Goal: Transaction & Acquisition: Purchase product/service

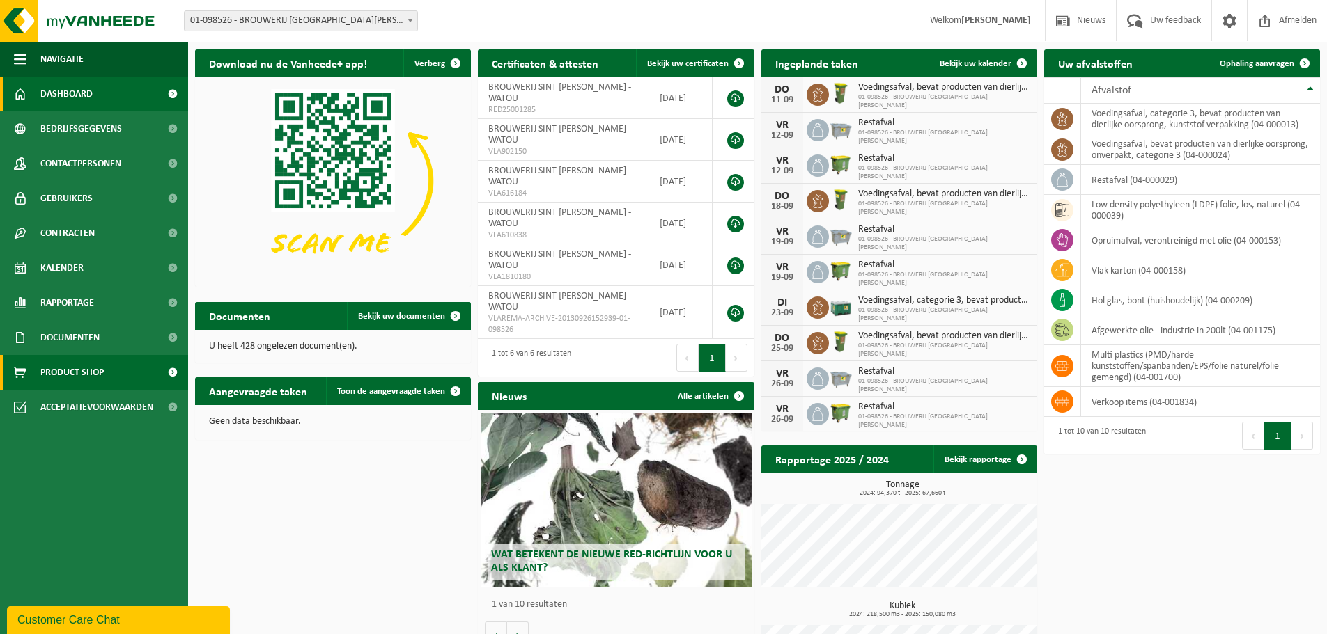
click at [95, 375] on span "Product Shop" at bounding box center [71, 372] width 63 height 35
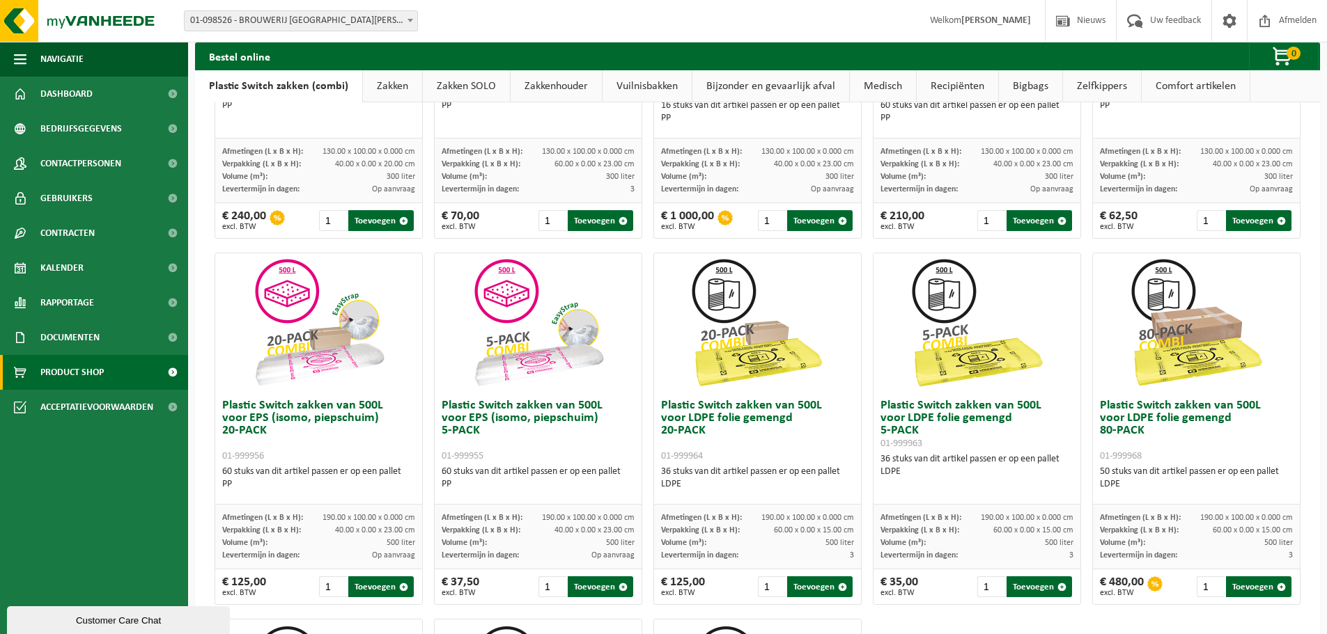
scroll to position [302, 0]
click at [1148, 584] on div at bounding box center [1154, 583] width 15 height 15
click at [814, 589] on button "Toevoegen" at bounding box center [819, 586] width 65 height 21
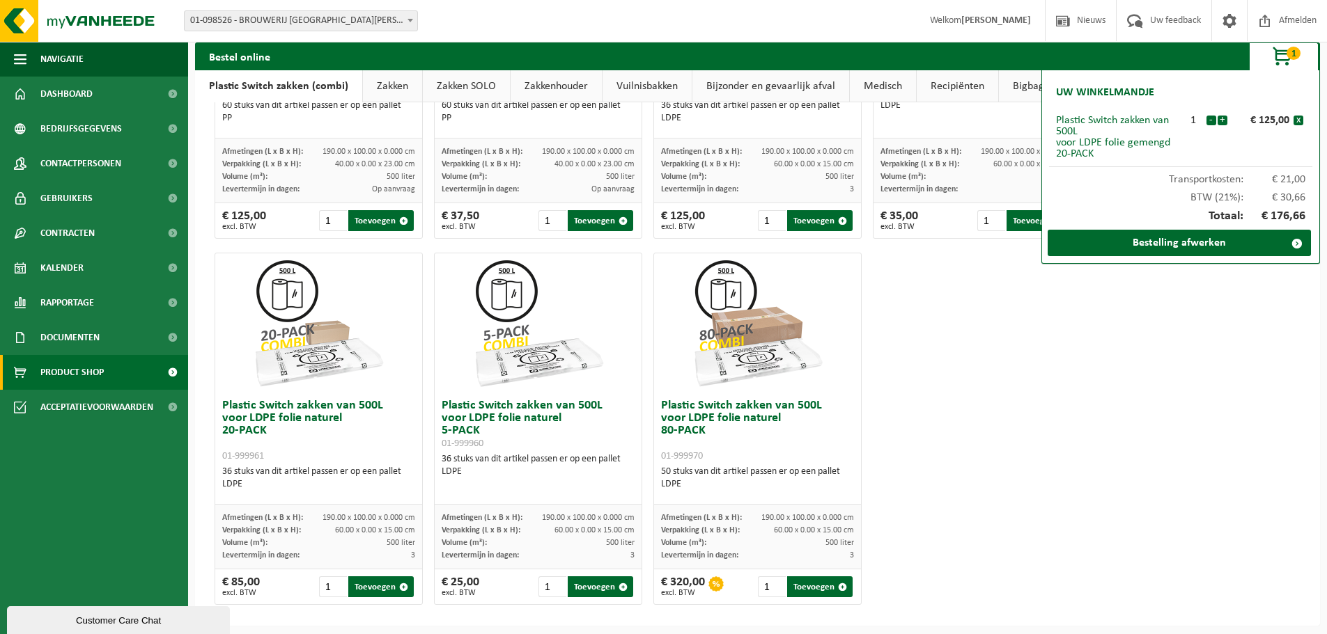
scroll to position [673, 0]
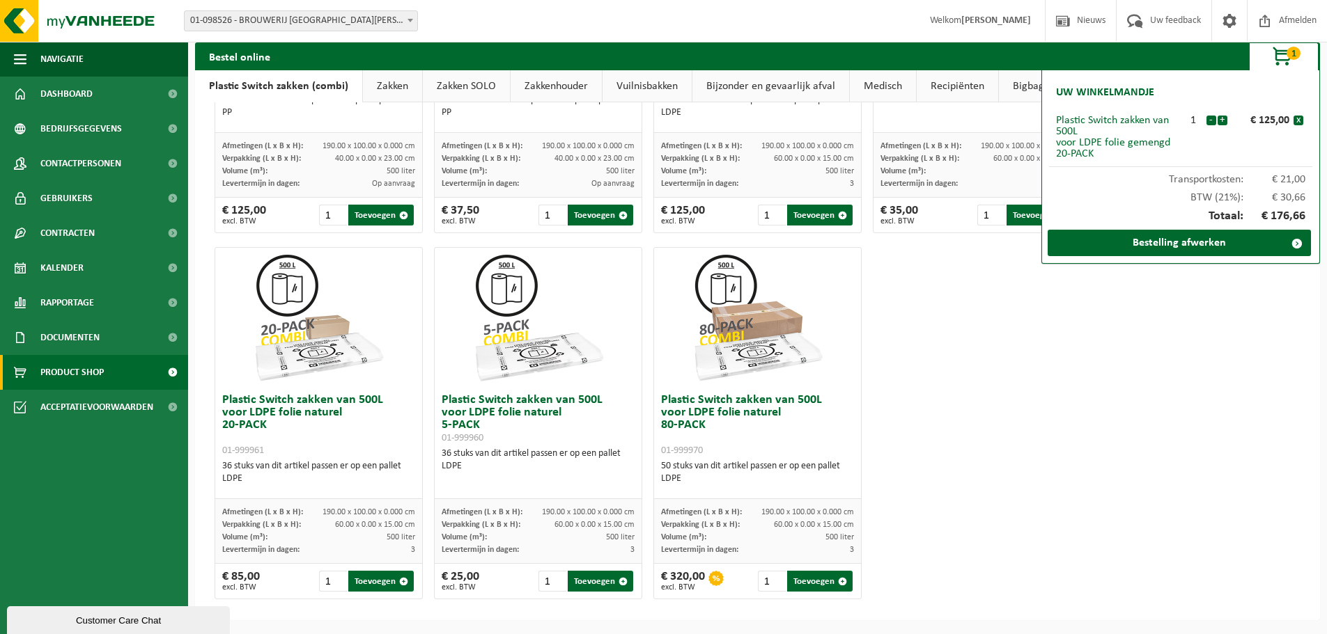
click at [889, 449] on div "Plastic Switch zakken van 300L voor harde kunststoffen 20-PACK 01-999950 60 stu…" at bounding box center [757, 57] width 1097 height 1099
click at [592, 583] on button "Toevoegen" at bounding box center [600, 581] width 65 height 21
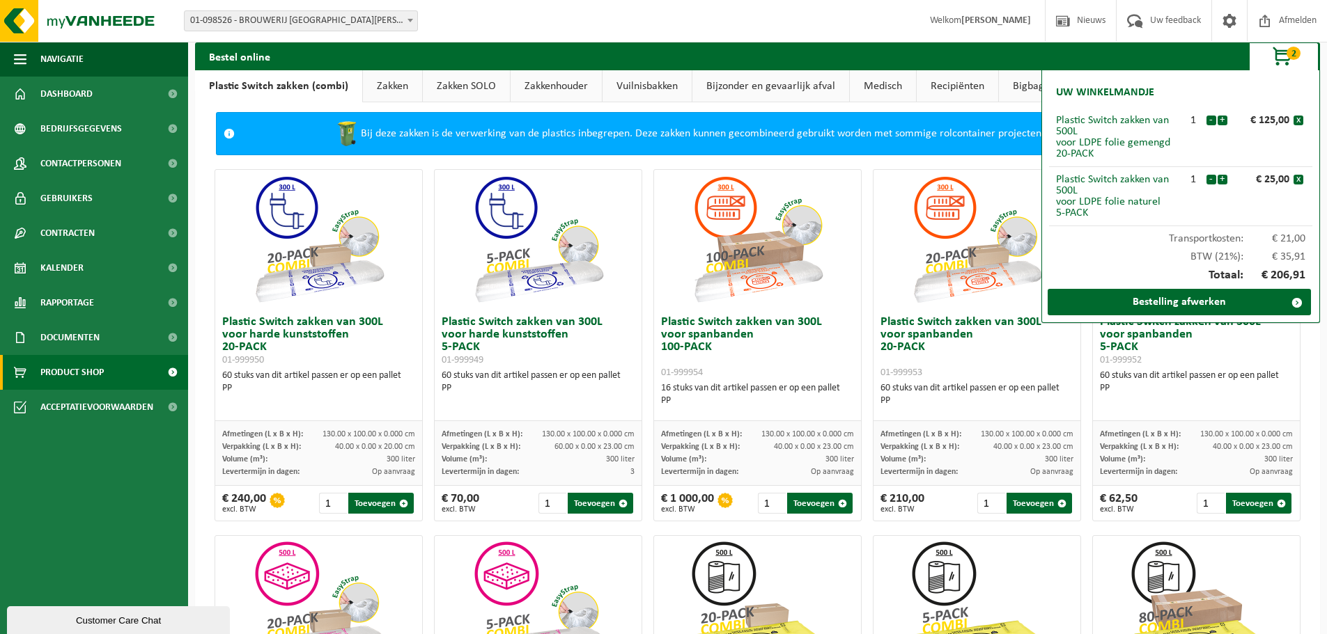
scroll to position [0, 0]
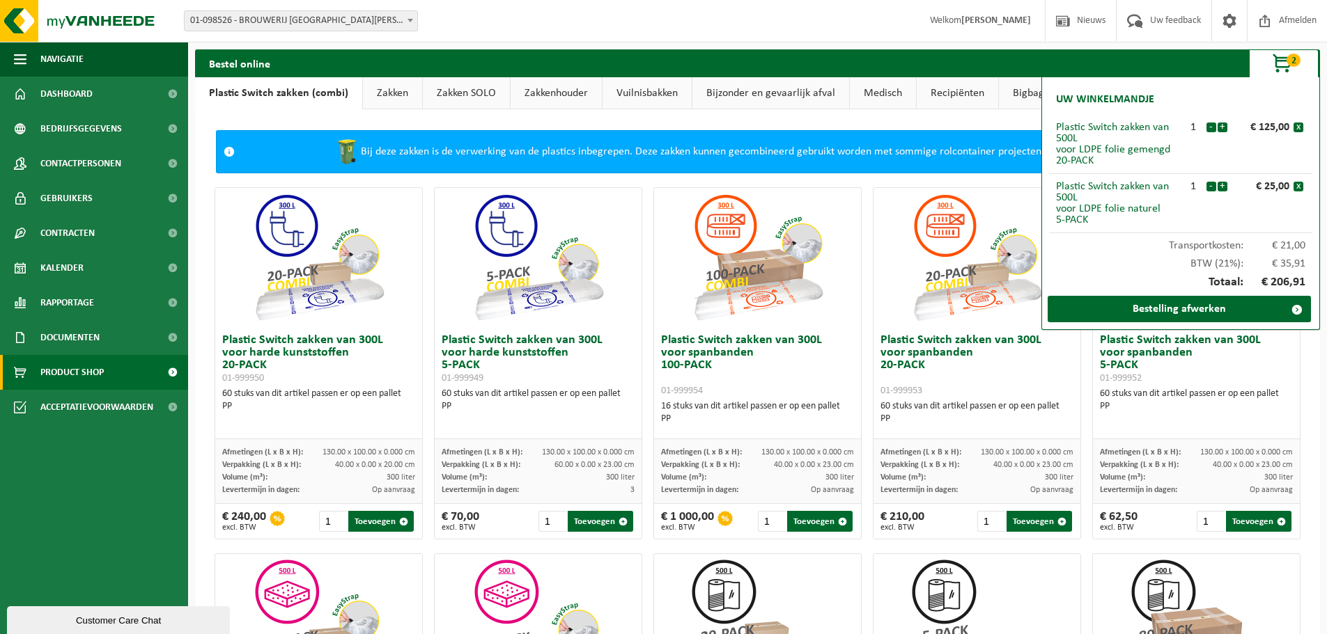
click at [1284, 62] on span "button" at bounding box center [1283, 64] width 70 height 28
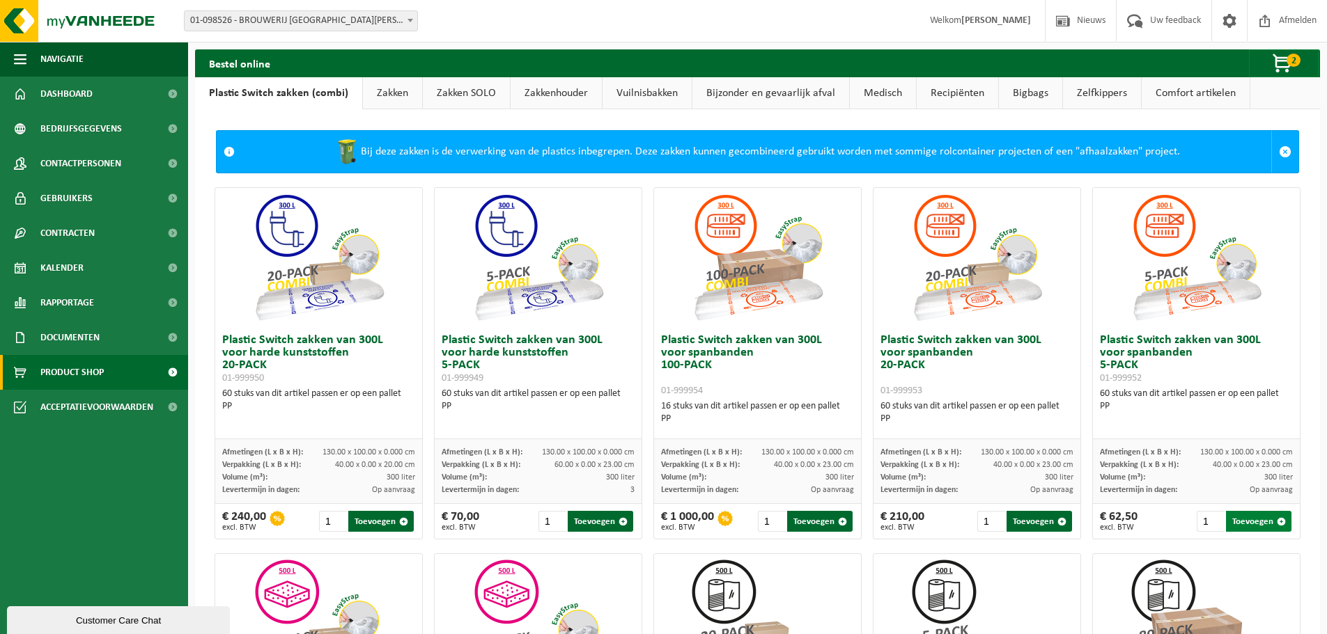
click at [1239, 519] on button "Toevoegen" at bounding box center [1258, 521] width 65 height 21
click at [1272, 63] on span "button" at bounding box center [1283, 64] width 70 height 28
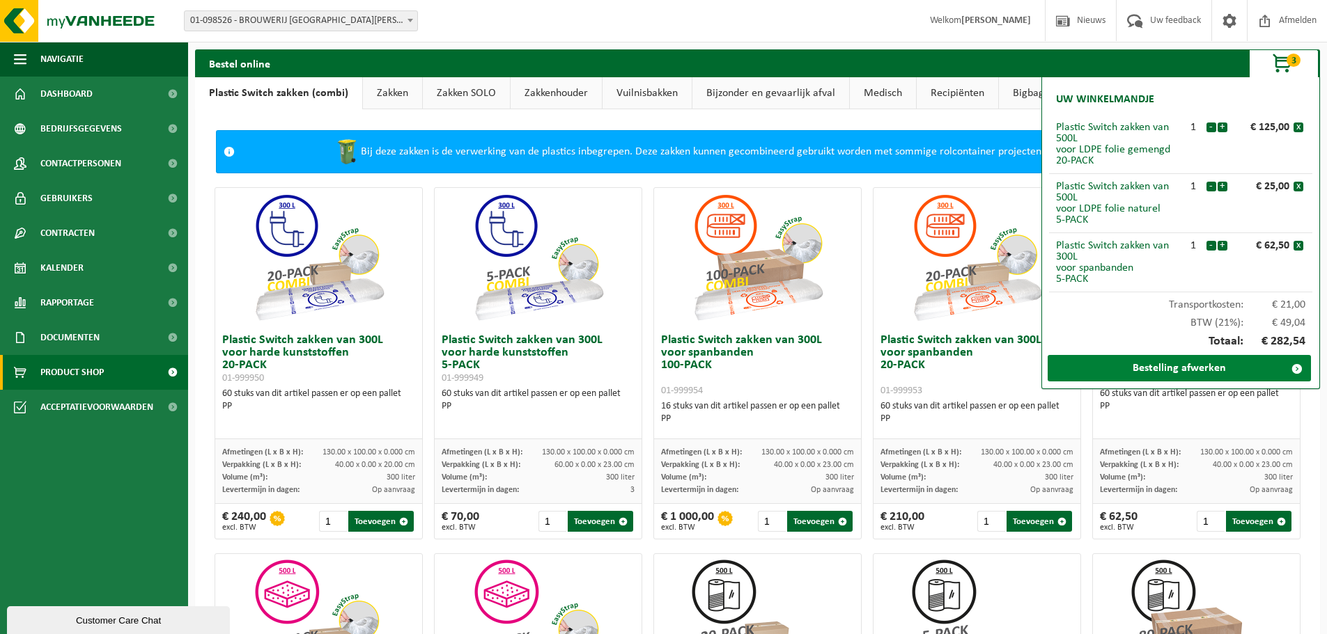
click at [1184, 364] on link "Bestelling afwerken" at bounding box center [1178, 368] width 263 height 26
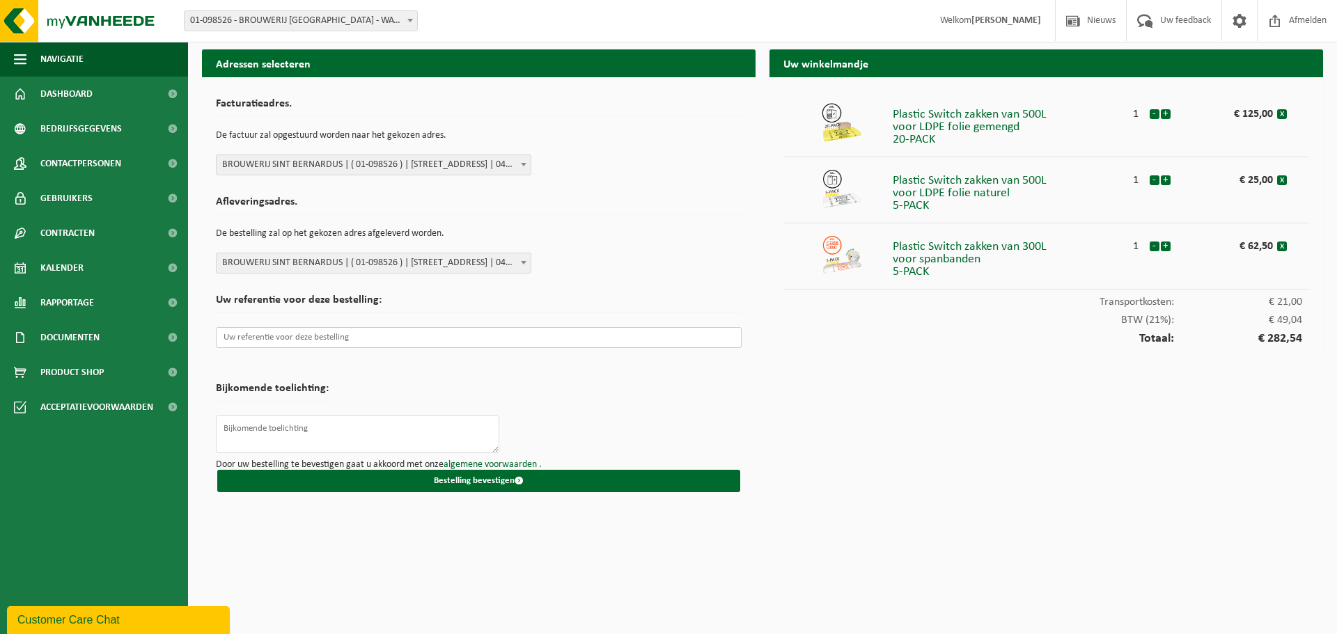
click at [393, 336] on input "text" at bounding box center [479, 337] width 526 height 21
click at [358, 338] on input "text" at bounding box center [479, 337] width 526 height 21
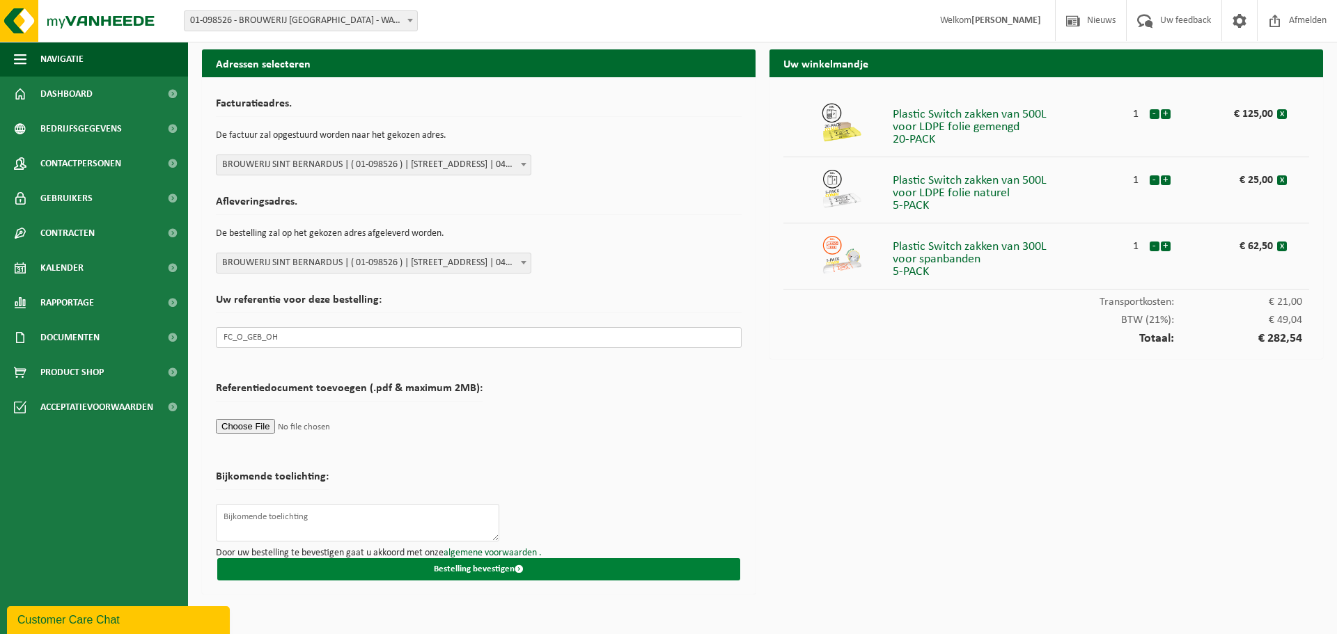
type input "FC_O_GEB_OH"
click at [488, 569] on button "Bestelling bevestigen" at bounding box center [478, 570] width 523 height 22
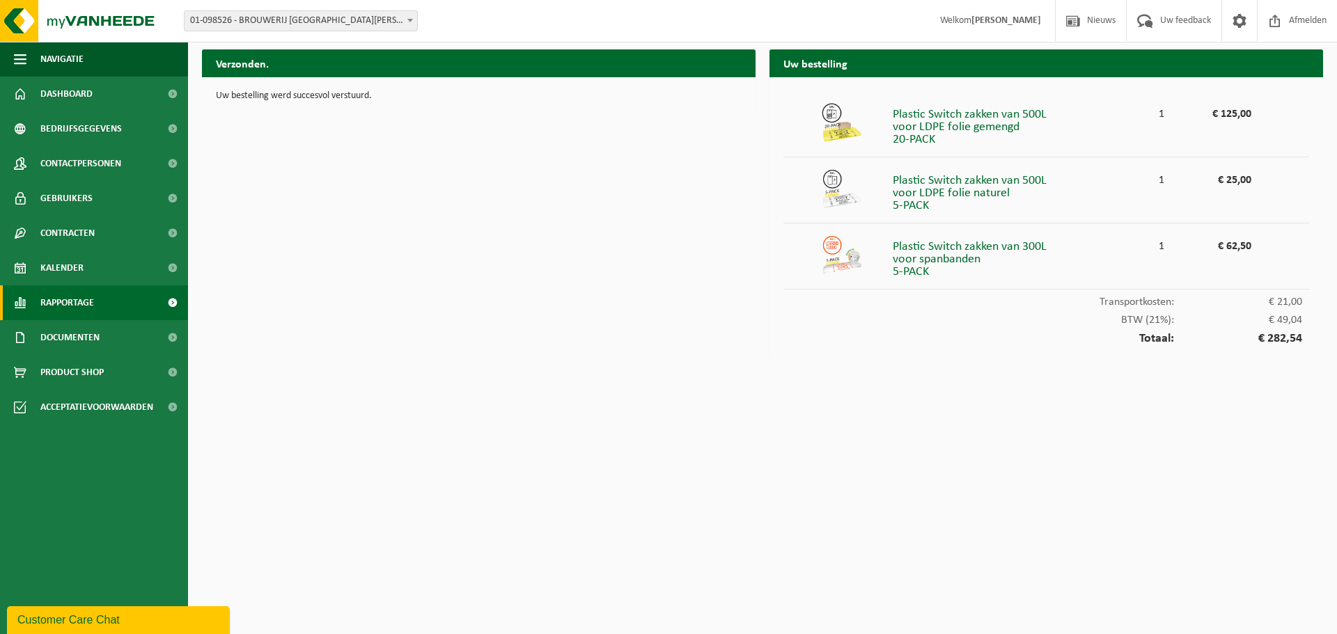
click at [75, 308] on span "Rapportage" at bounding box center [67, 303] width 54 height 35
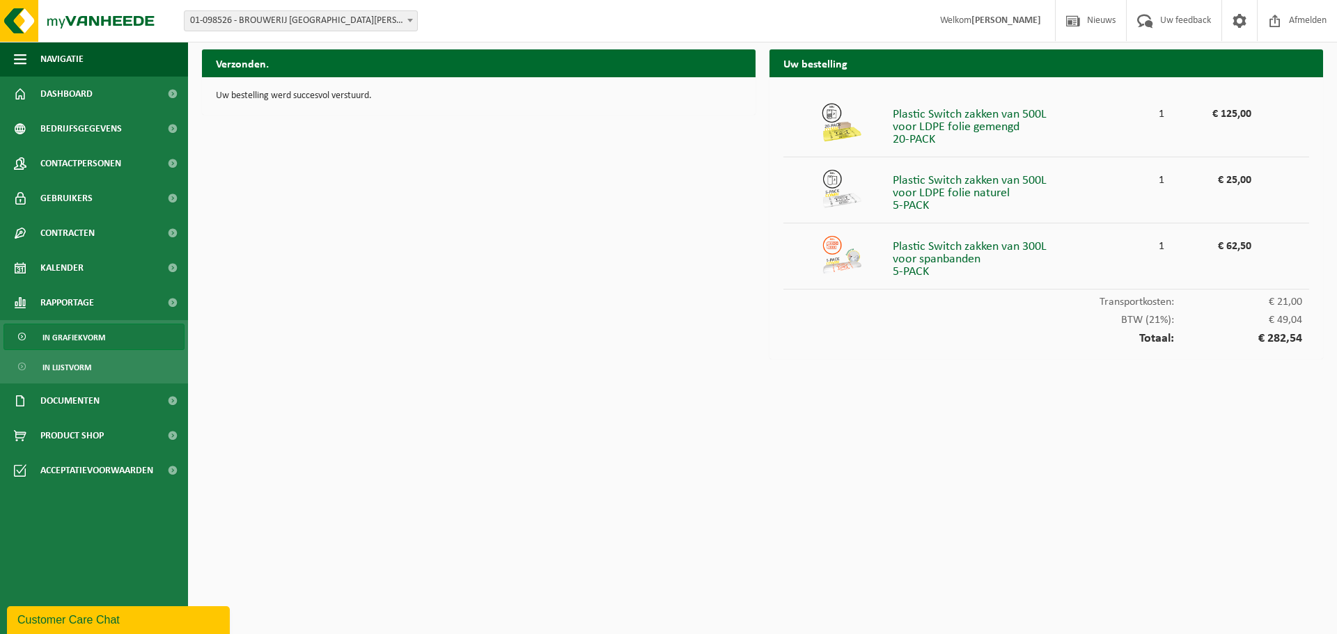
click at [73, 340] on span "In grafiekvorm" at bounding box center [73, 338] width 63 height 26
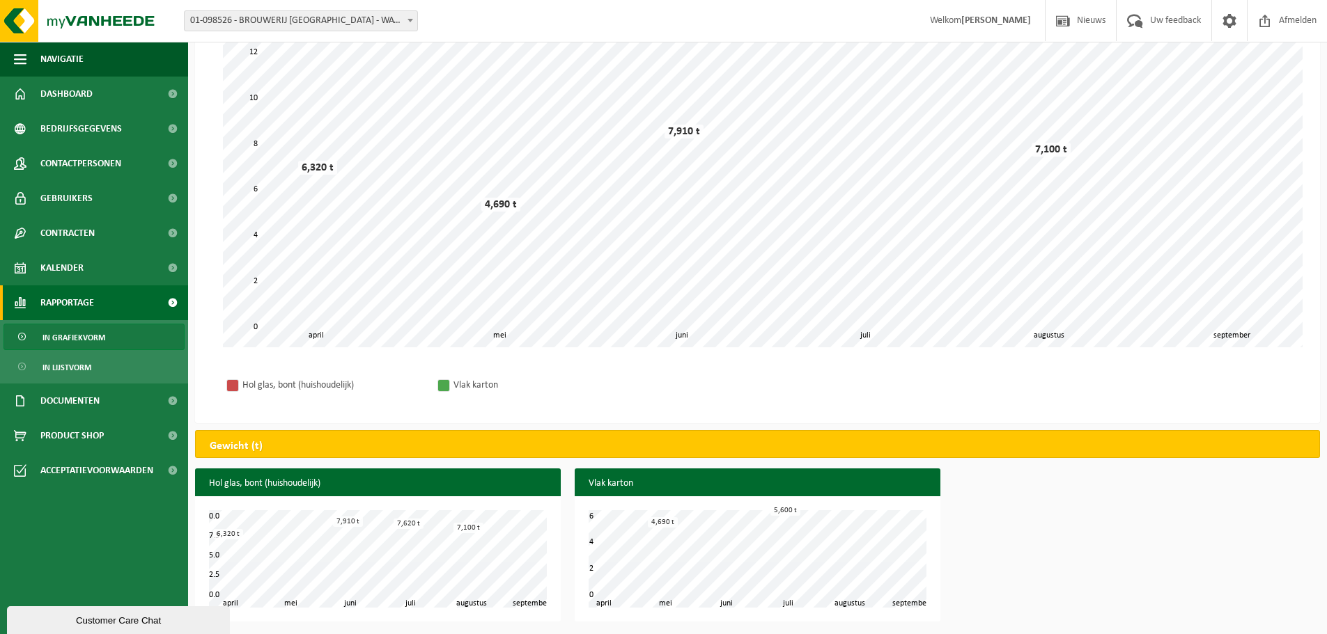
scroll to position [146, 0]
